Goal: Task Accomplishment & Management: Use online tool/utility

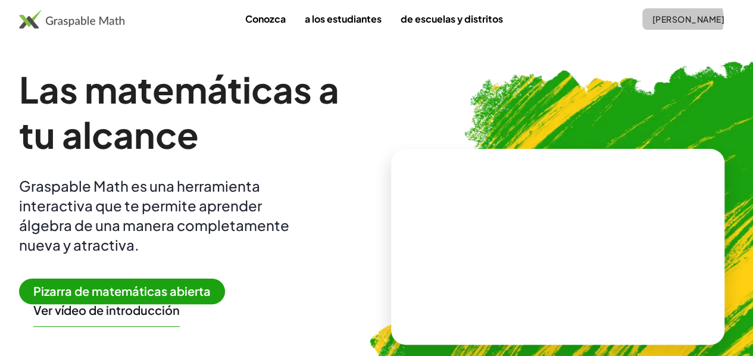
click at [681, 20] on font "[PERSON_NAME]" at bounding box center [688, 19] width 72 height 11
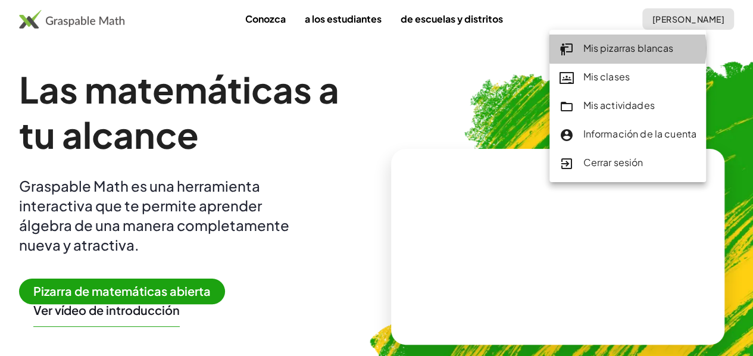
click at [607, 44] on font "Mis pizarras blancas" at bounding box center [627, 48] width 90 height 12
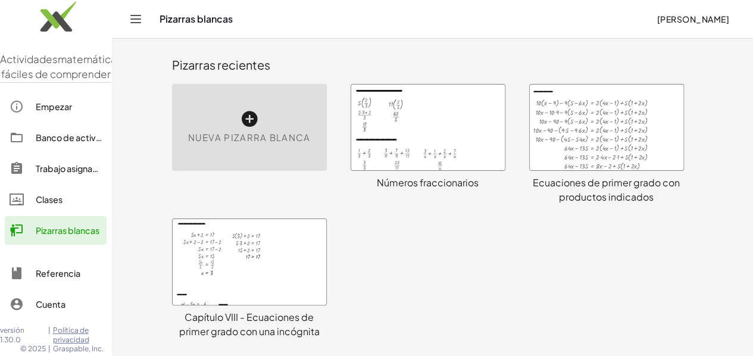
scroll to position [267, 0]
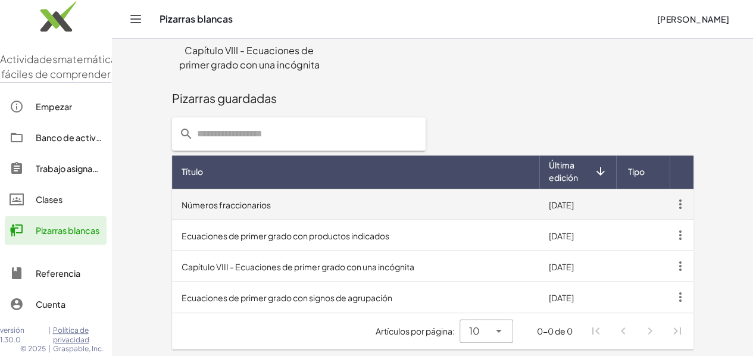
click at [376, 202] on td "Números fraccionarios" at bounding box center [355, 204] width 367 height 31
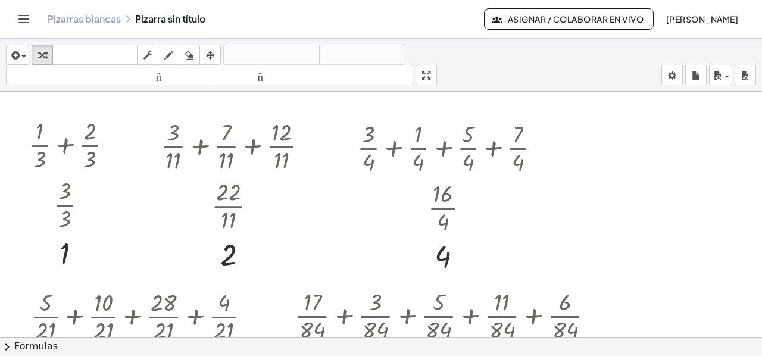
scroll to position [297, 0]
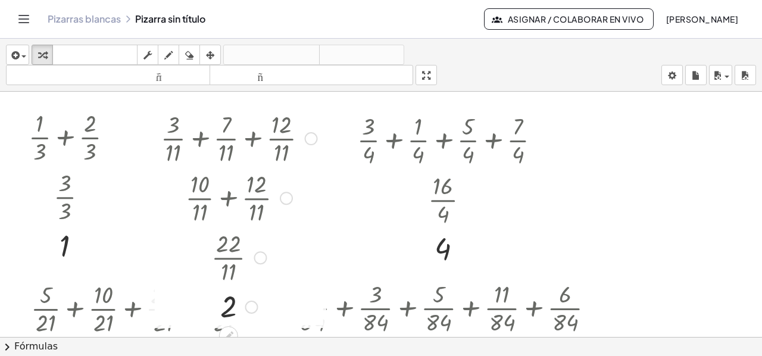
drag, startPoint x: 256, startPoint y: 199, endPoint x: 249, endPoint y: 261, distance: 62.2
click at [228, 258] on div "· 22 · 11" at bounding box center [228, 258] width 0 height 0
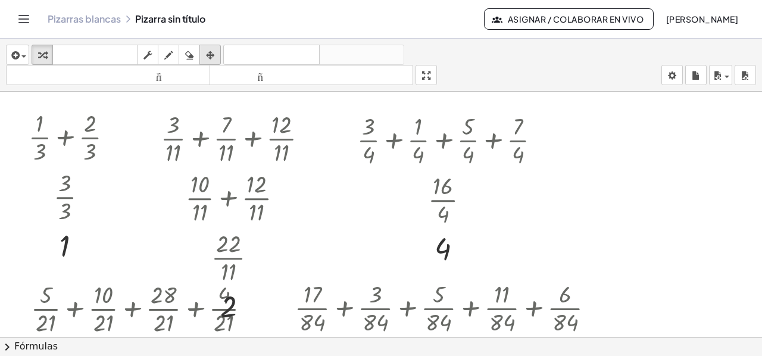
click at [218, 51] on button "arreglar" at bounding box center [209, 55] width 21 height 20
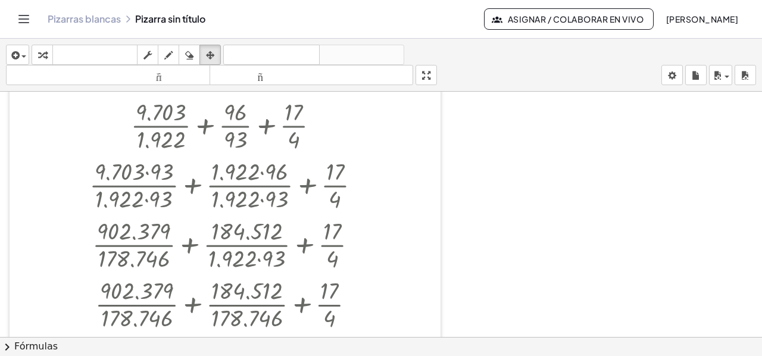
scroll to position [2361, 0]
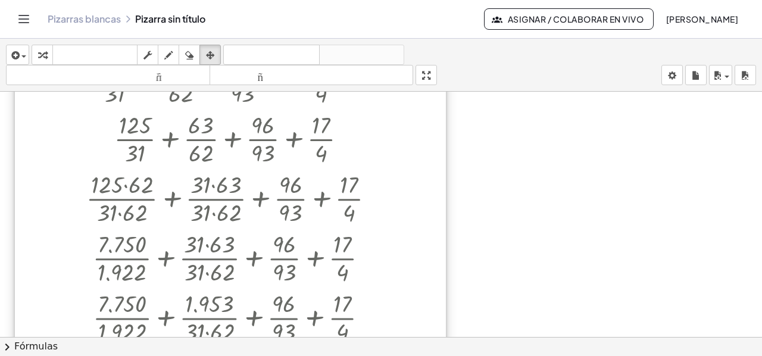
drag, startPoint x: 396, startPoint y: 184, endPoint x: 401, endPoint y: 355, distance: 170.8
click at [401, 355] on div "**********" at bounding box center [381, 197] width 762 height 317
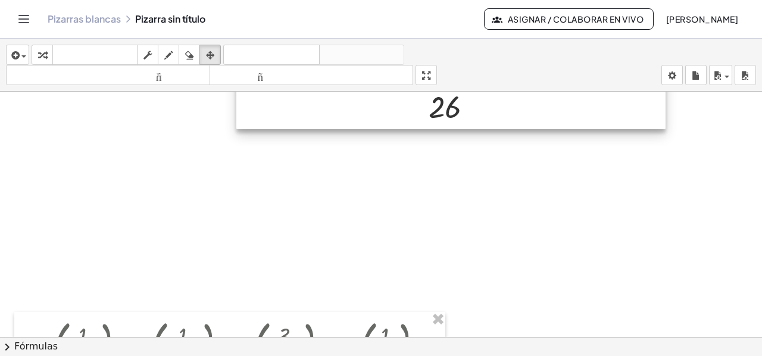
scroll to position [1766, 0]
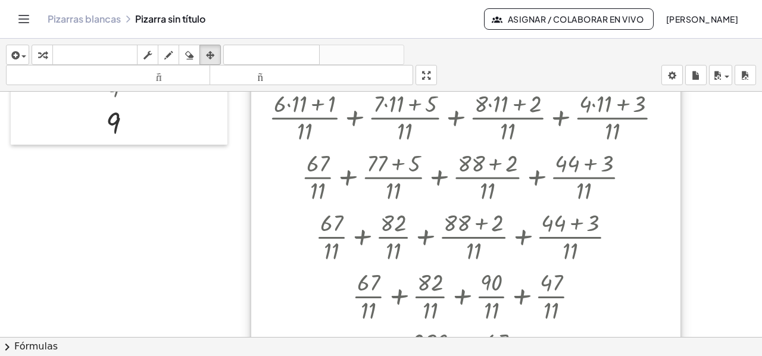
drag, startPoint x: 565, startPoint y: 167, endPoint x: 579, endPoint y: 325, distance: 159.4
click at [579, 325] on div at bounding box center [465, 228] width 429 height 417
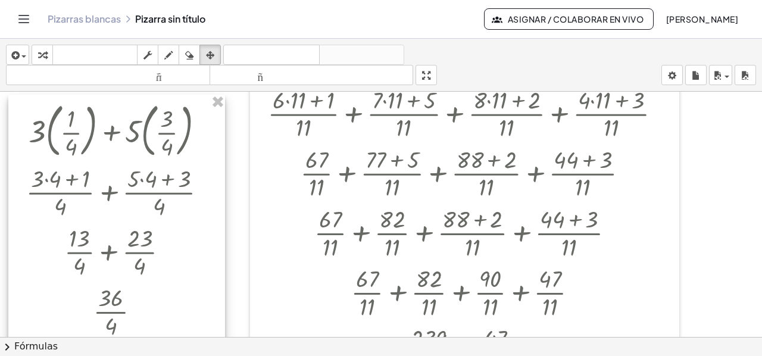
drag, startPoint x: 168, startPoint y: 183, endPoint x: 168, endPoint y: 341, distance: 158.3
click at [168, 341] on div "**********" at bounding box center [381, 197] width 762 height 317
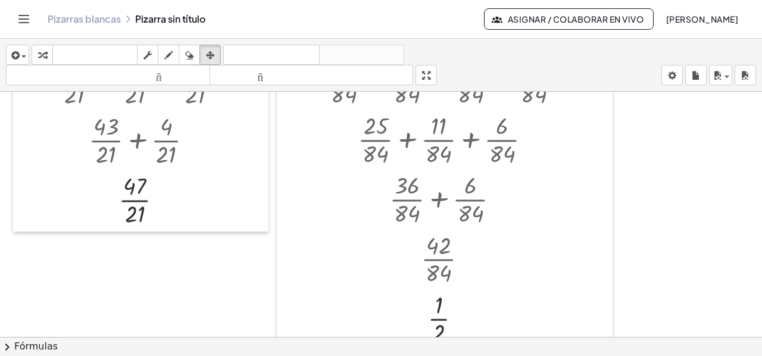
scroll to position [654, 0]
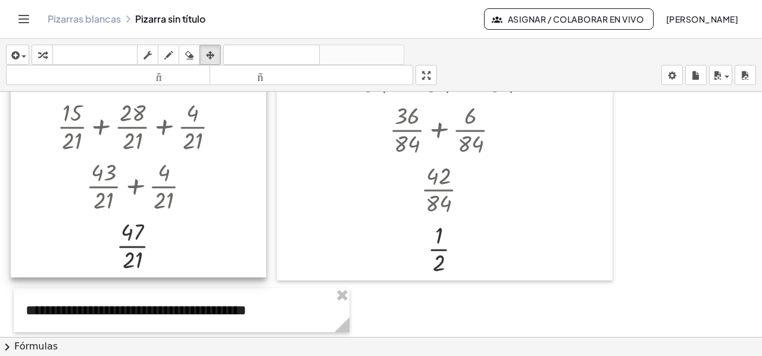
drag, startPoint x: 209, startPoint y: 105, endPoint x: 207, endPoint y: 221, distance: 115.4
click at [207, 221] on div at bounding box center [138, 155] width 255 height 245
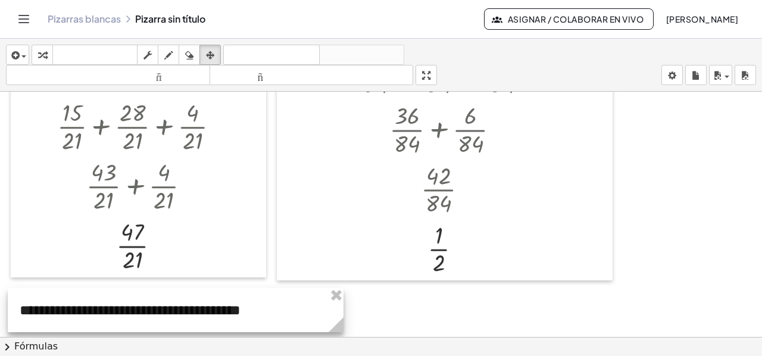
click at [68, 312] on div at bounding box center [176, 310] width 336 height 44
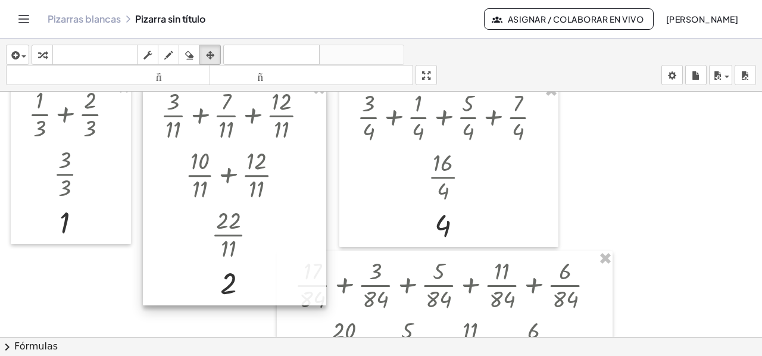
scroll to position [357, 0]
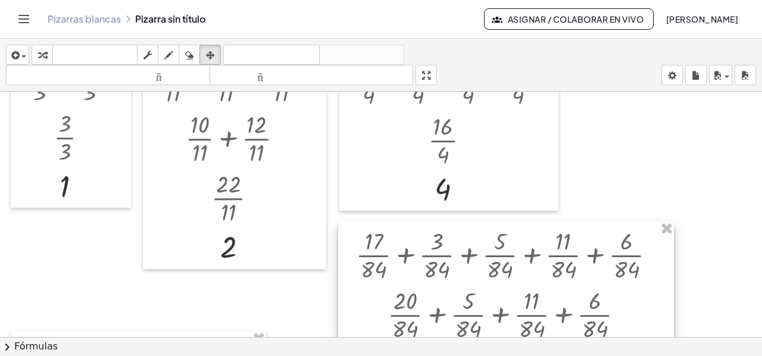
drag, startPoint x: 371, startPoint y: 255, endPoint x: 432, endPoint y: 262, distance: 61.6
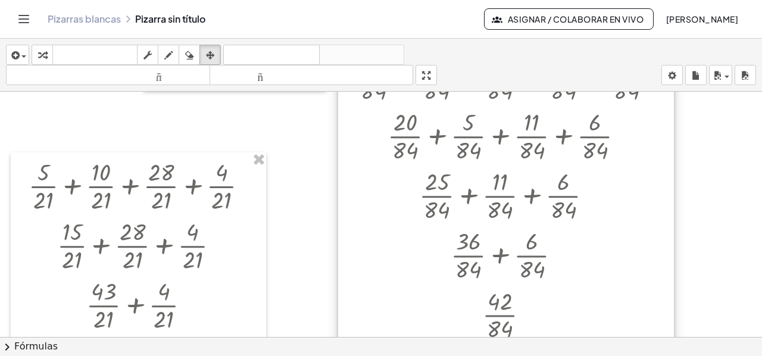
scroll to position [714, 0]
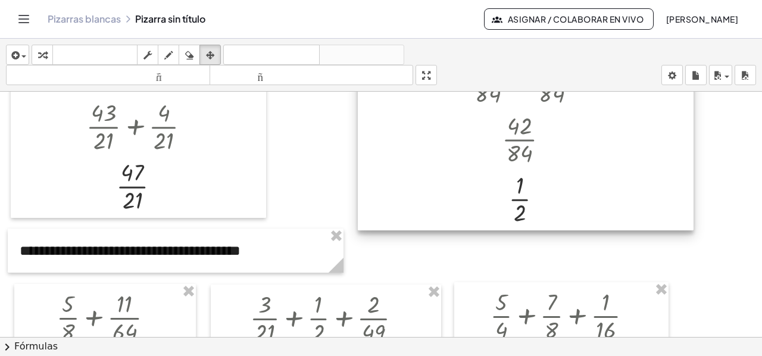
drag, startPoint x: 628, startPoint y: 139, endPoint x: 647, endPoint y: 142, distance: 19.9
click at [647, 142] on div at bounding box center [526, 48] width 336 height 363
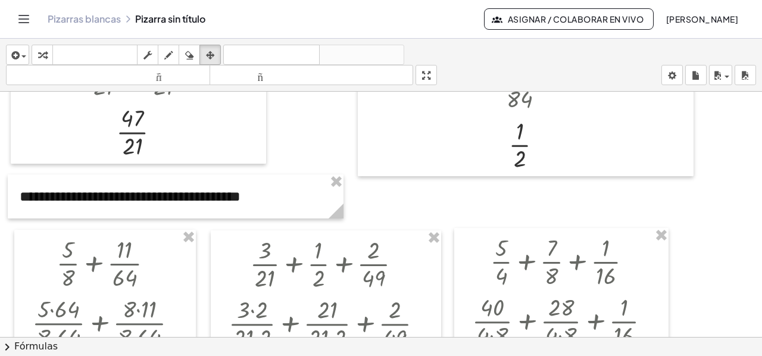
scroll to position [773, 0]
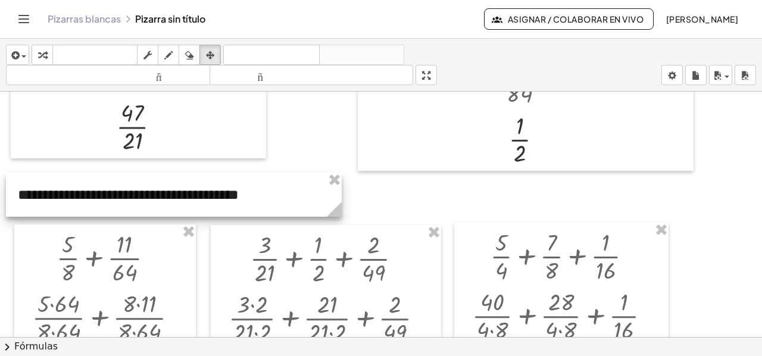
click at [306, 193] on div at bounding box center [174, 195] width 336 height 44
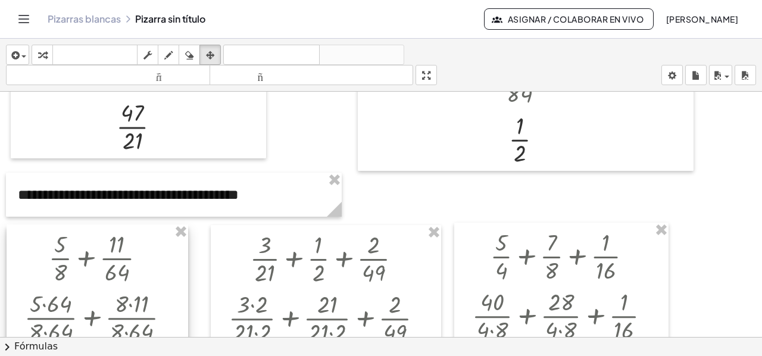
drag, startPoint x: 126, startPoint y: 283, endPoint x: 118, endPoint y: 283, distance: 7.7
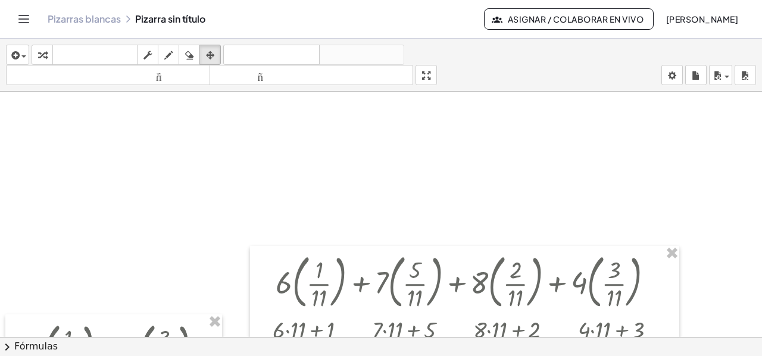
scroll to position [1606, 0]
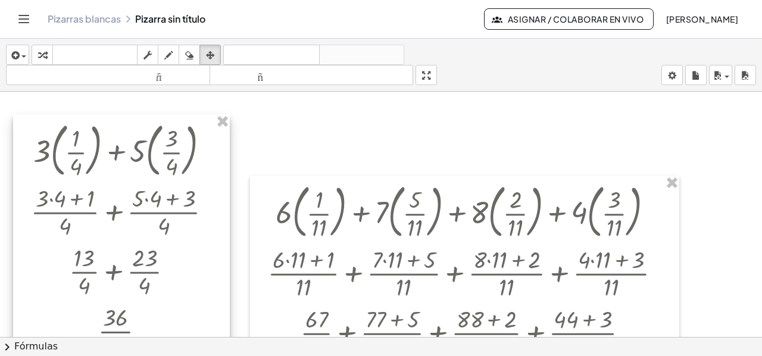
drag, startPoint x: 123, startPoint y: 280, endPoint x: 131, endPoint y: 151, distance: 129.9
click at [131, 151] on div at bounding box center [121, 258] width 217 height 288
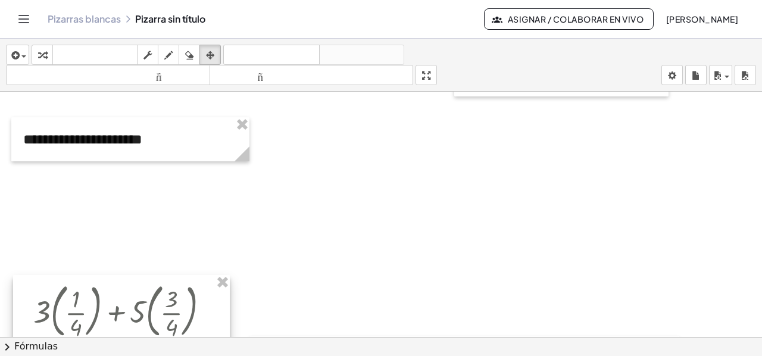
scroll to position [1428, 0]
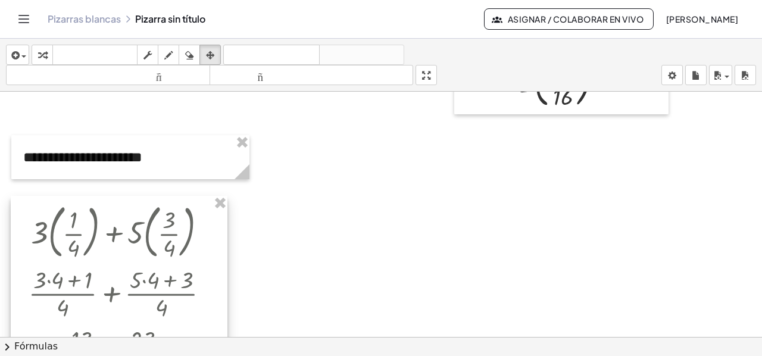
drag, startPoint x: 139, startPoint y: 300, endPoint x: 137, endPoint y: 212, distance: 88.1
click at [137, 212] on div at bounding box center [119, 340] width 217 height 288
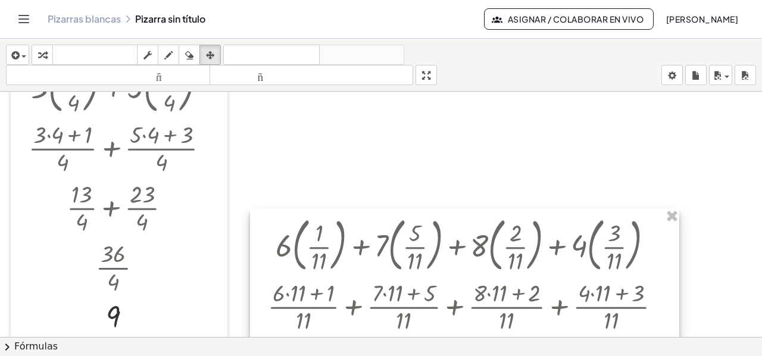
scroll to position [1606, 0]
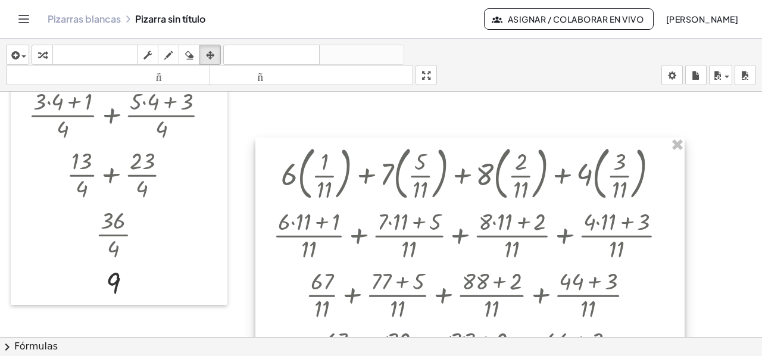
drag, startPoint x: 354, startPoint y: 218, endPoint x: 359, endPoint y: 180, distance: 38.4
click at [359, 180] on div at bounding box center [469, 345] width 429 height 417
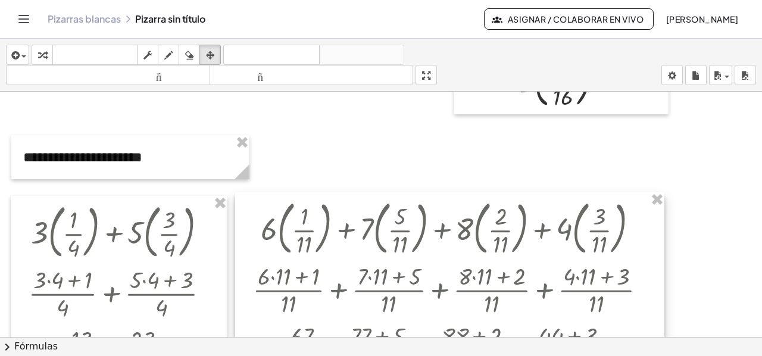
drag, startPoint x: 363, startPoint y: 294, endPoint x: 344, endPoint y: 199, distance: 96.5
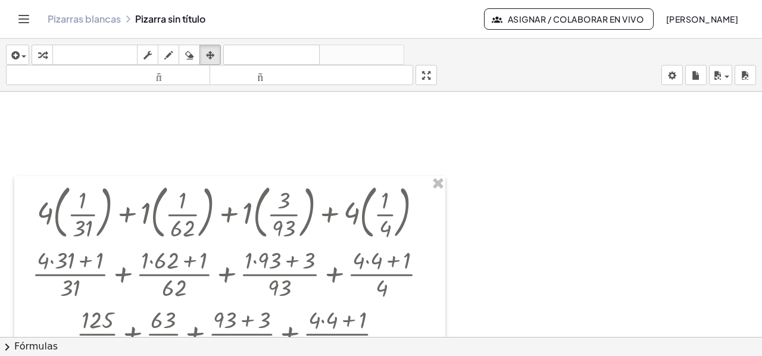
scroll to position [2023, 0]
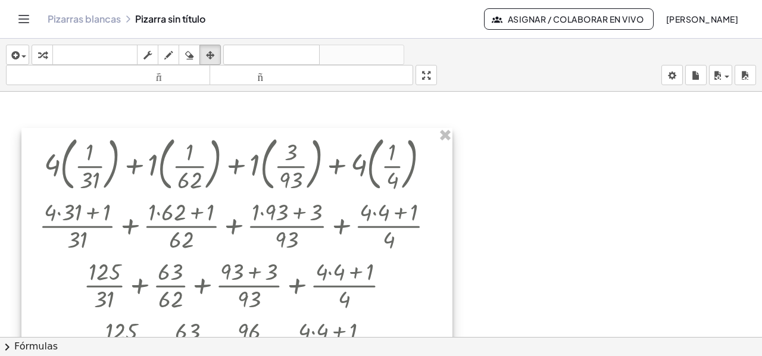
drag, startPoint x: 145, startPoint y: 247, endPoint x: 152, endPoint y: 175, distance: 72.3
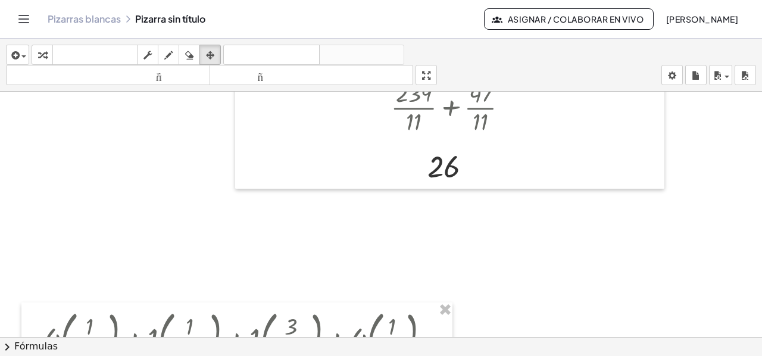
scroll to position [1844, 0]
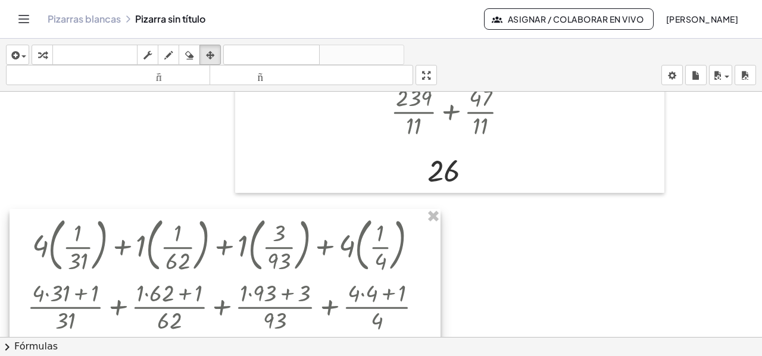
drag, startPoint x: 156, startPoint y: 324, endPoint x: 144, endPoint y: 227, distance: 98.3
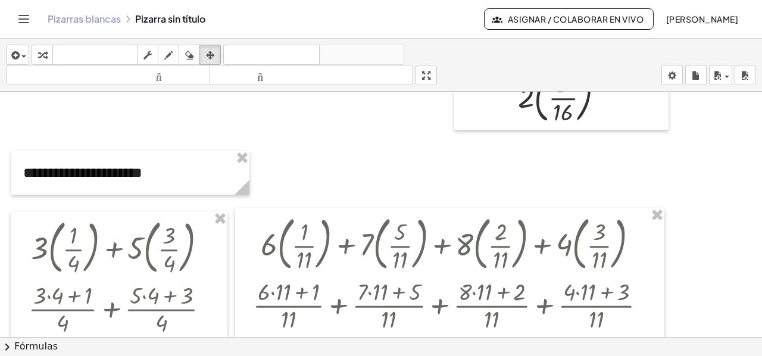
scroll to position [1428, 0]
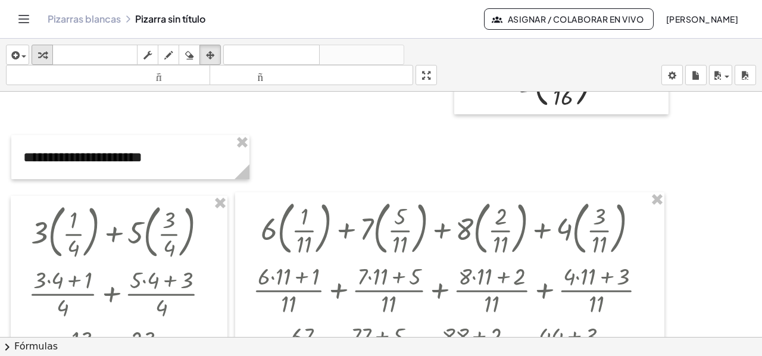
click at [43, 57] on icon "button" at bounding box center [42, 55] width 8 height 14
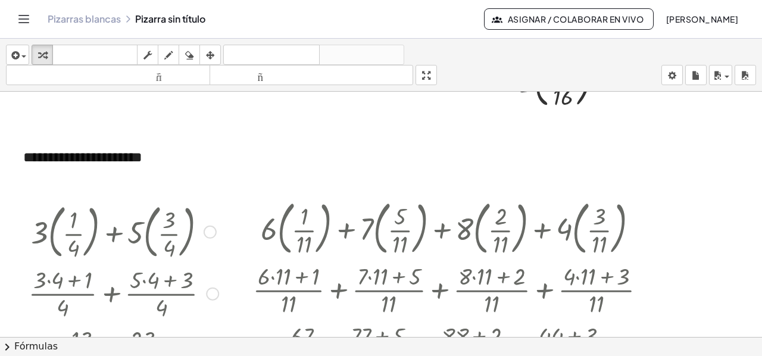
click at [49, 280] on div at bounding box center [124, 291] width 202 height 59
click at [49, 281] on div at bounding box center [124, 291] width 202 height 59
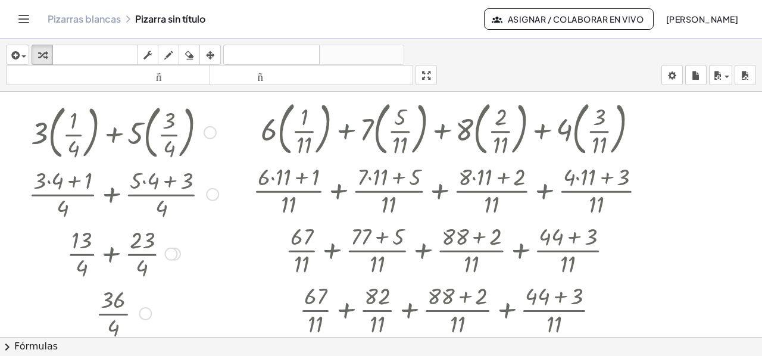
scroll to position [1547, 0]
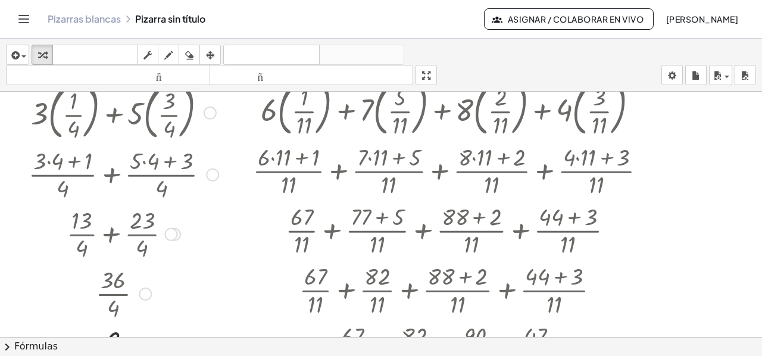
click at [46, 159] on div at bounding box center [124, 172] width 202 height 59
click at [272, 244] on div at bounding box center [454, 228] width 414 height 59
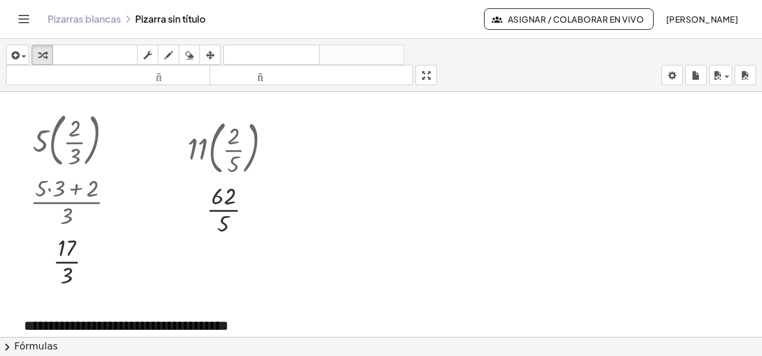
scroll to position [0, 0]
